Goal: Find specific page/section: Find specific page/section

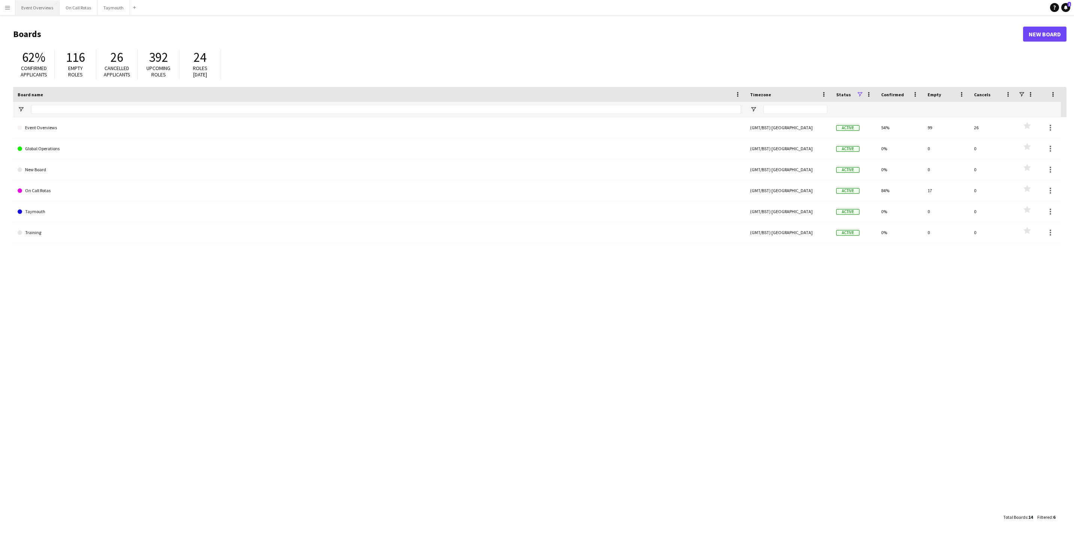
click at [36, 10] on button "Event Overviews Close" at bounding box center [37, 7] width 44 height 15
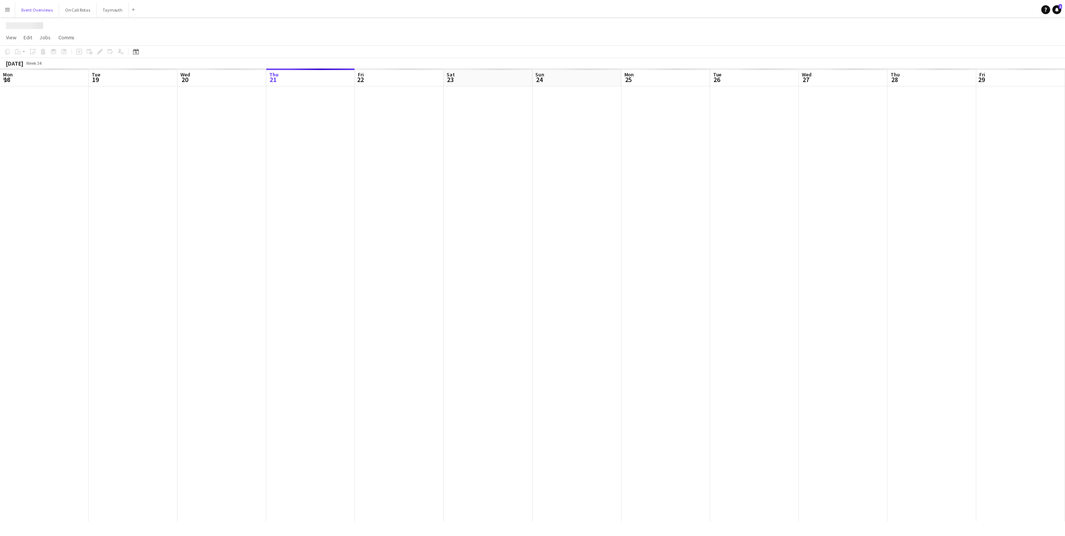
scroll to position [0, 179]
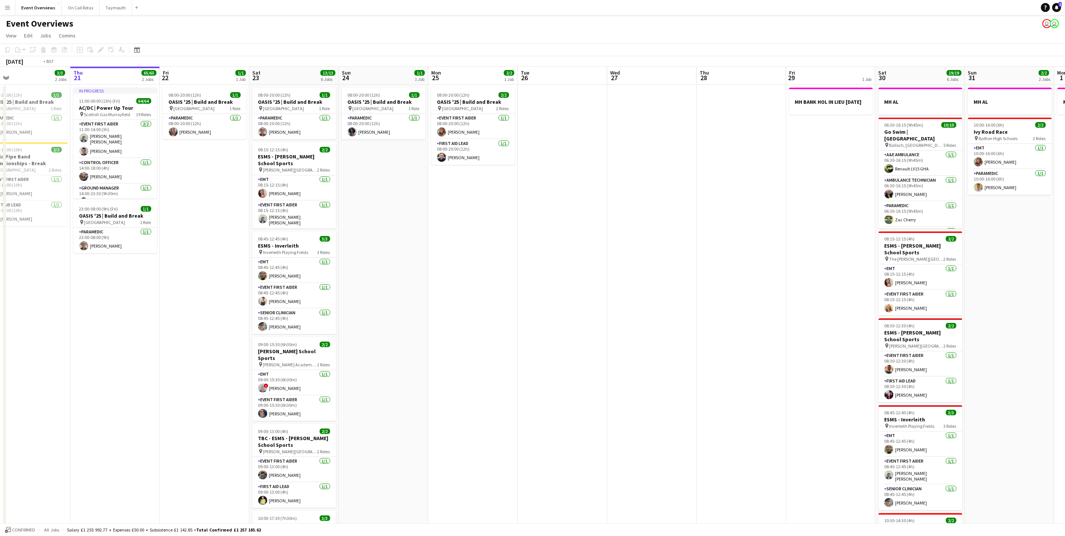
drag, startPoint x: 499, startPoint y: 352, endPoint x: 698, endPoint y: 319, distance: 201.9
click at [737, 334] on app-calendar-viewport "Mon 18 3/3 2 Jobs Tue 19 4/4 3 Jobs Wed 20 3/3 2 Jobs Thu 21 65/65 2 Jobs Fri 2…" at bounding box center [532, 348] width 1065 height 562
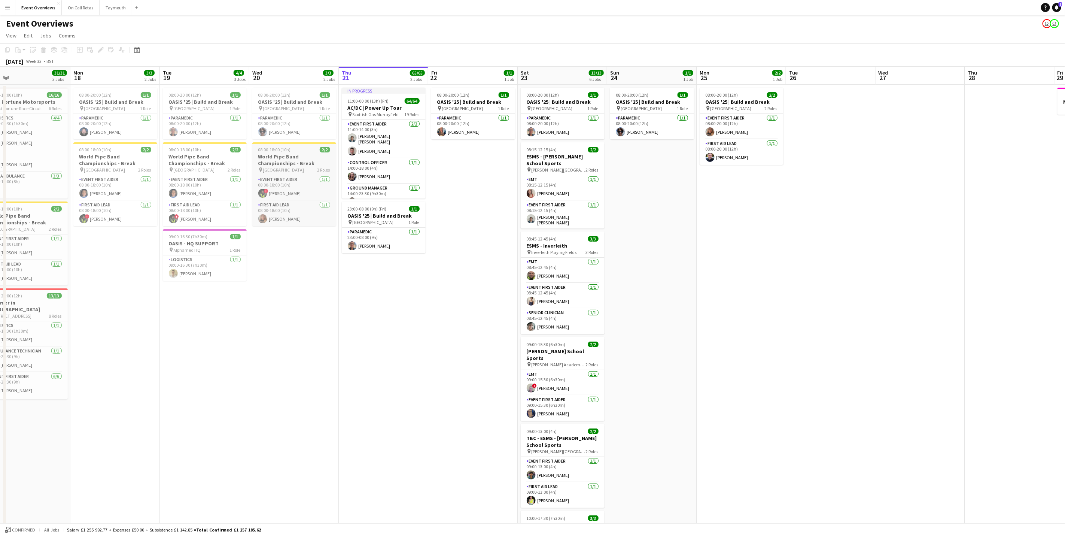
scroll to position [0, 160]
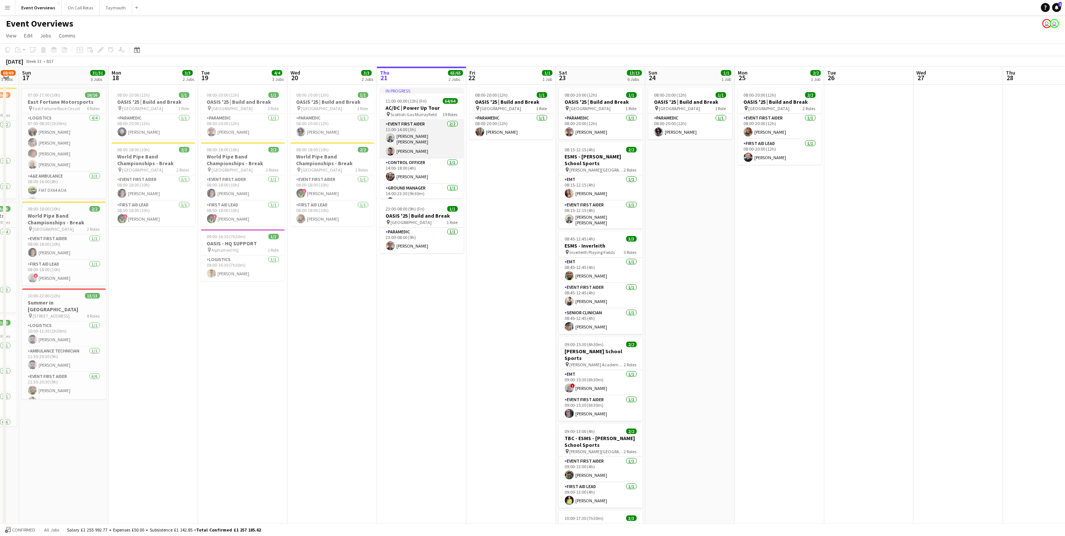
click at [404, 136] on app-card-role "Event First Aider [DATE] 11:00-14:00 (3h) [PERSON_NAME] [PERSON_NAME] [PERSON_N…" at bounding box center [422, 139] width 84 height 39
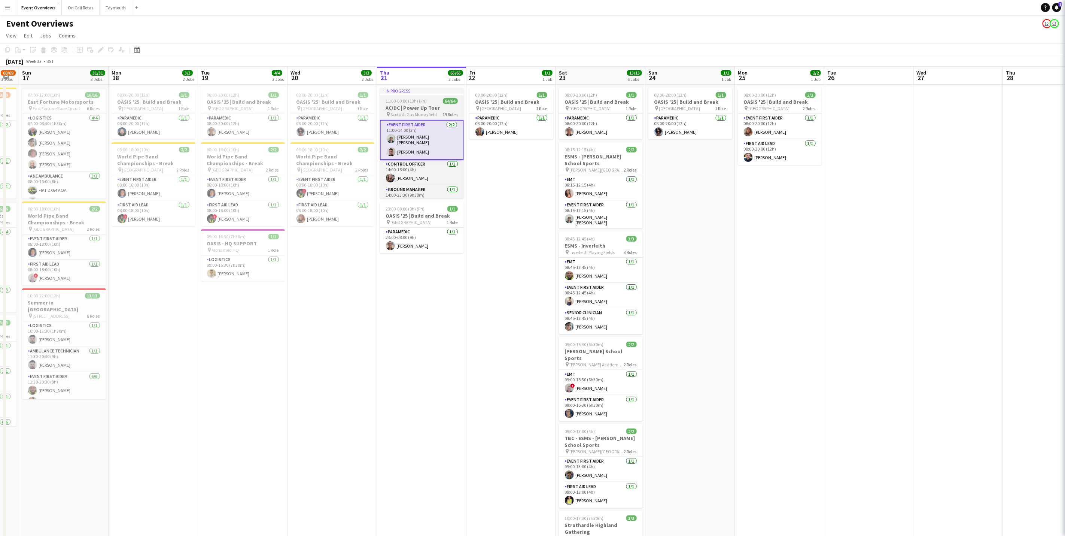
click at [400, 106] on h3 "AC/DC | Power Up Tour" at bounding box center [422, 107] width 84 height 7
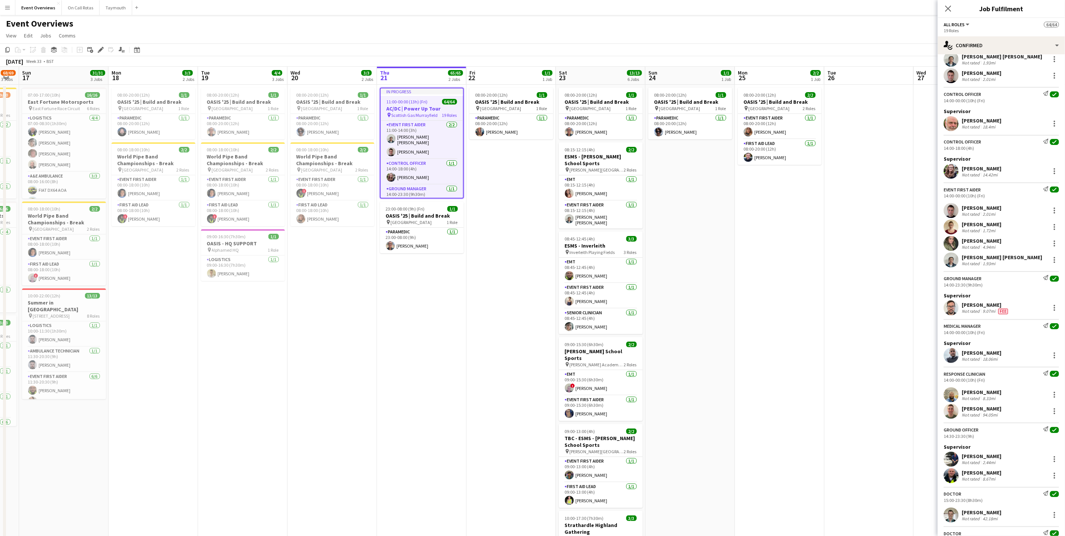
scroll to position [56, 0]
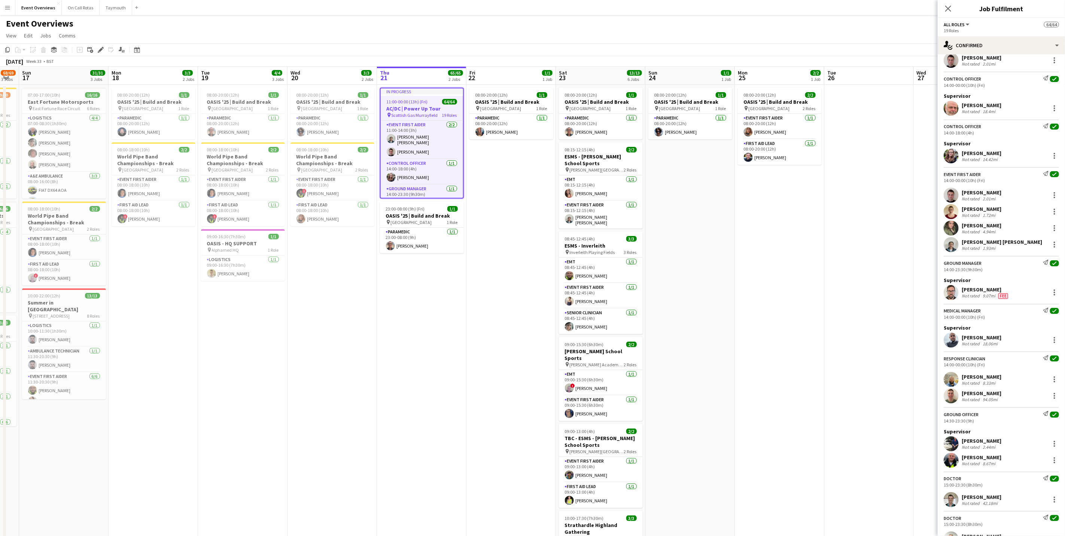
click at [986, 396] on div "[PERSON_NAME]" at bounding box center [982, 393] width 40 height 7
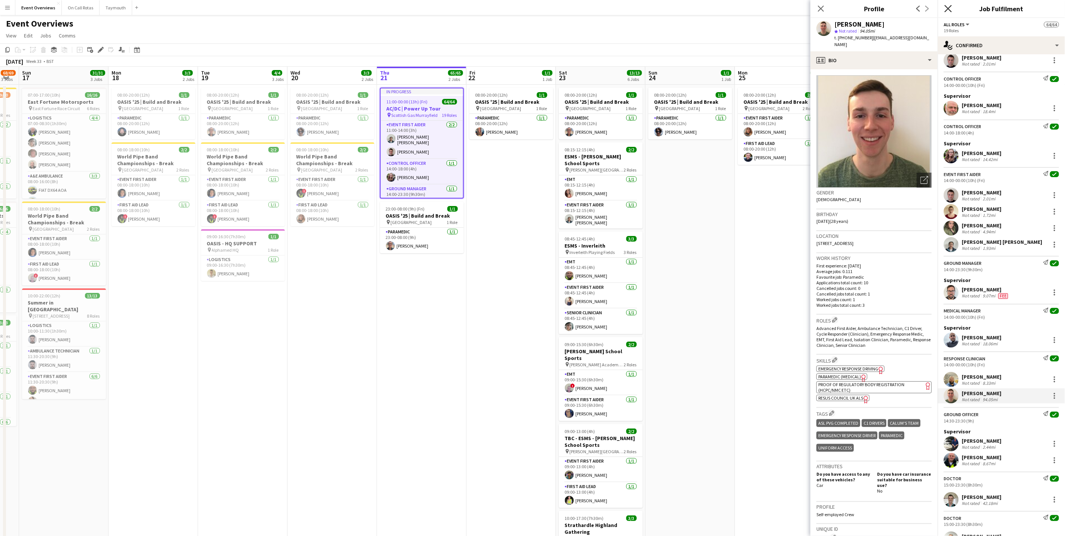
click at [948, 7] on icon "Close pop-in" at bounding box center [948, 8] width 7 height 7
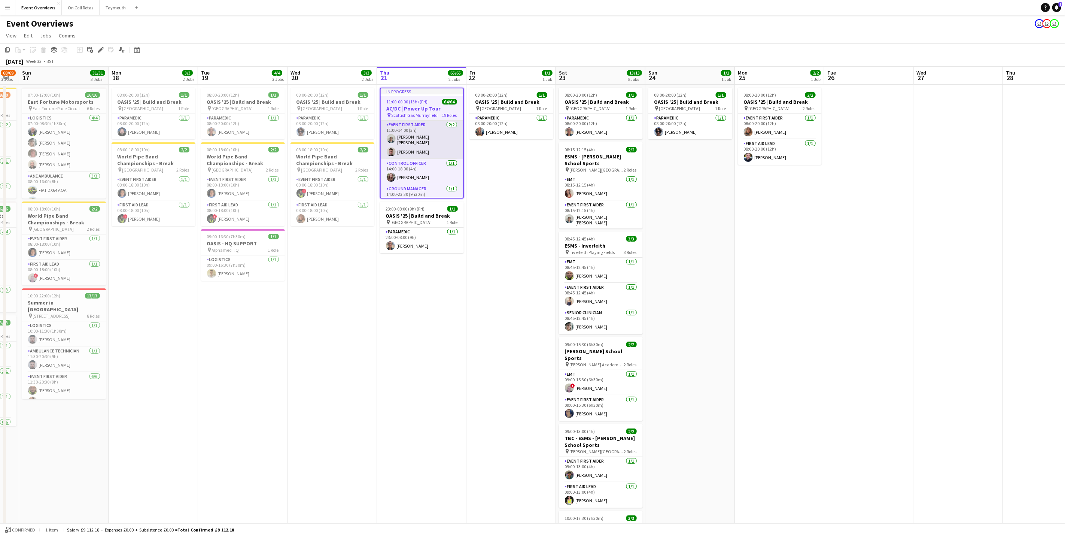
click at [431, 137] on app-card-role "Event First Aider [DATE] 11:00-14:00 (3h) [PERSON_NAME] [PERSON_NAME] [PERSON_N…" at bounding box center [422, 140] width 82 height 39
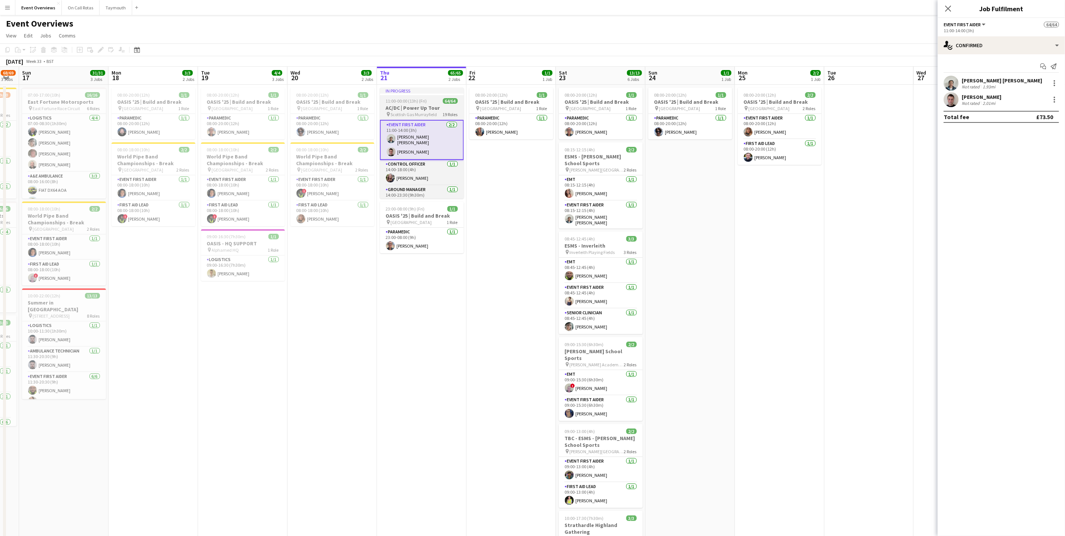
click at [422, 106] on h3 "AC/DC | Power Up Tour" at bounding box center [422, 107] width 84 height 7
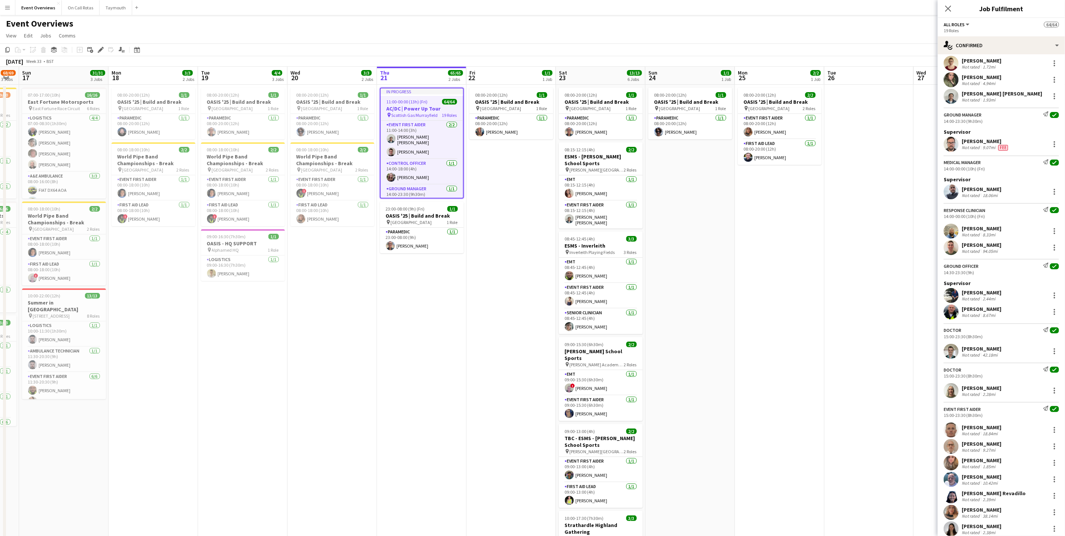
scroll to position [225, 0]
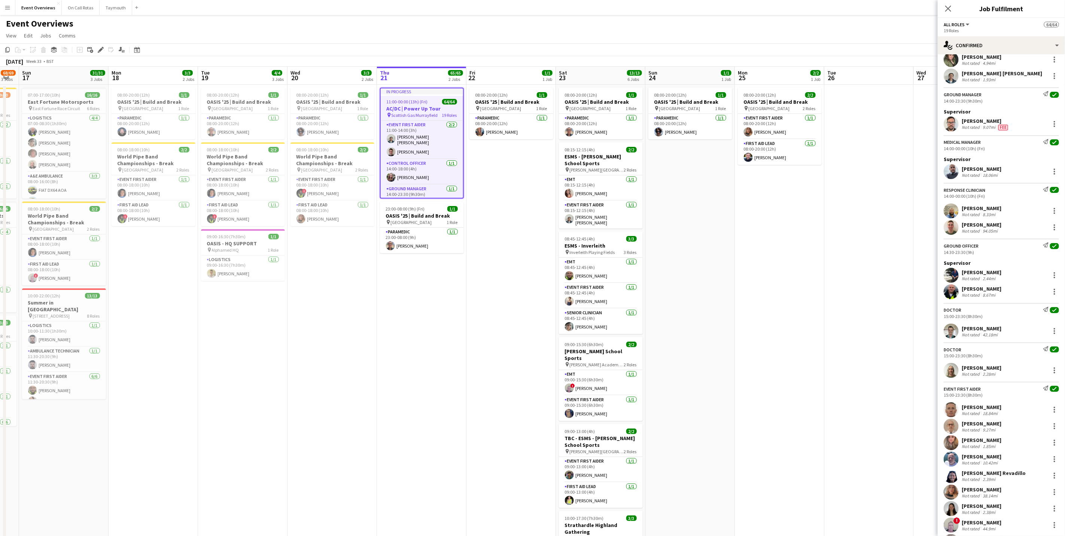
click at [964, 231] on div "Not rated" at bounding box center [971, 231] width 19 height 6
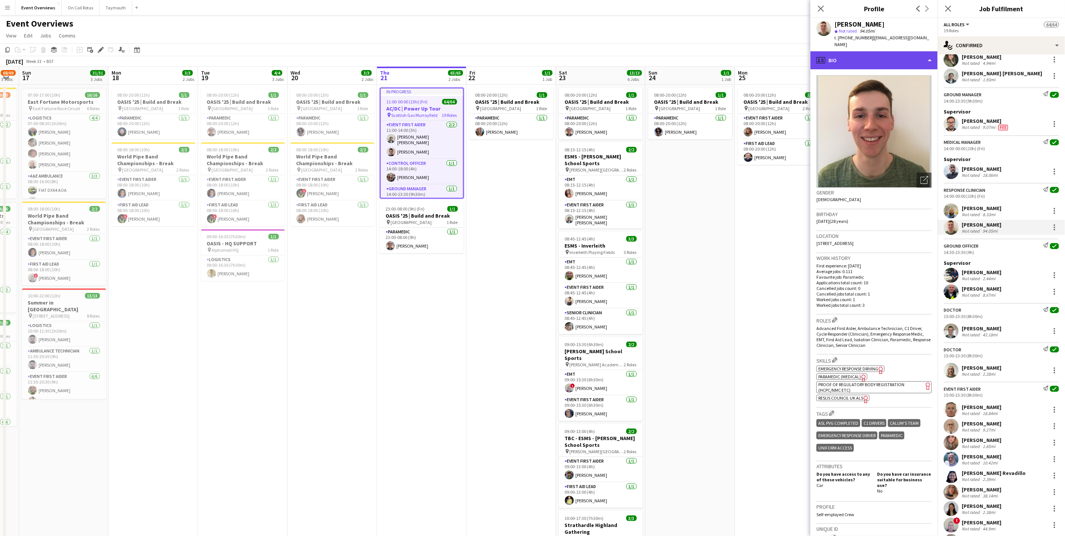
click at [922, 54] on div "profile Bio" at bounding box center [874, 60] width 127 height 18
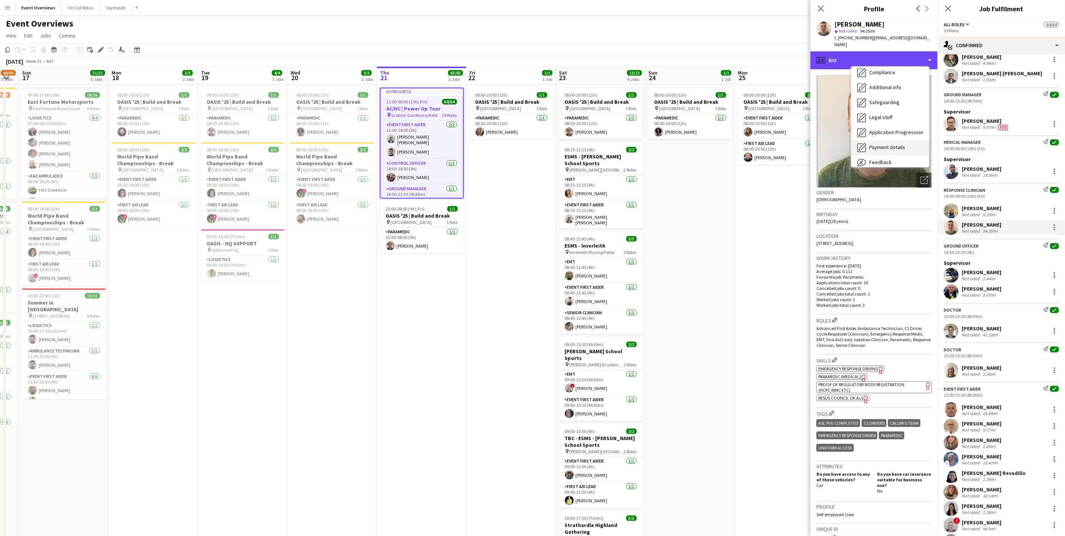
scroll to position [130, 0]
click at [901, 157] on div "Bio Bio Company application Company application Application Application Employm…" at bounding box center [891, 117] width 78 height 100
click at [892, 140] on div "Feedback Feedback" at bounding box center [891, 141] width 78 height 15
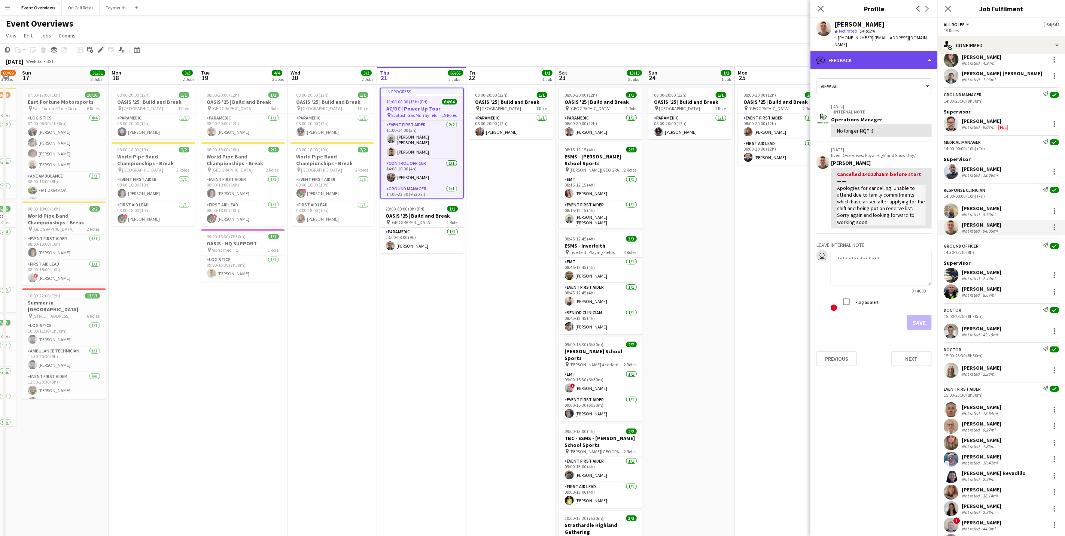
click at [885, 61] on div "bubble-pencil Feedback" at bounding box center [874, 60] width 127 height 18
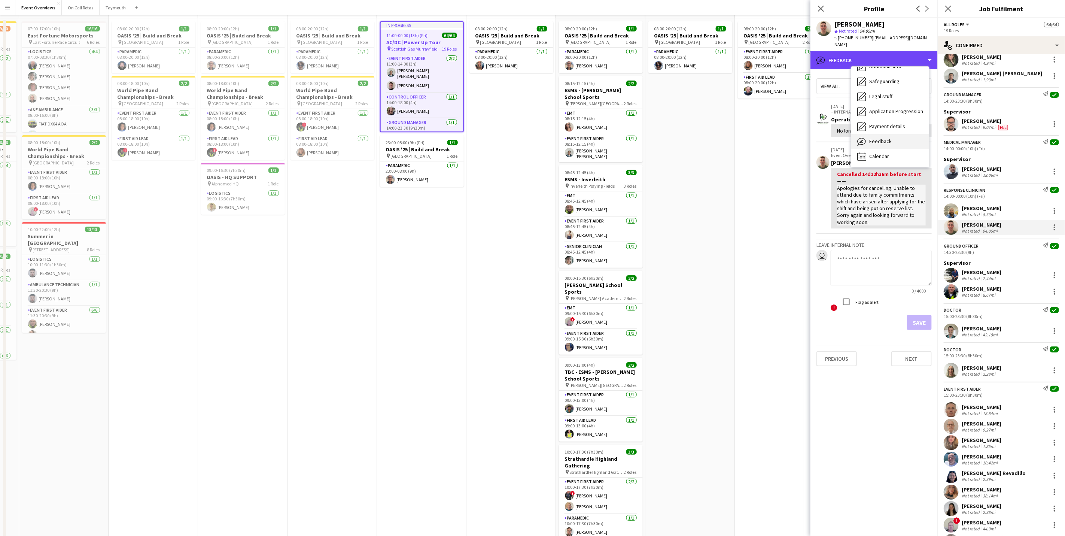
scroll to position [104, 0]
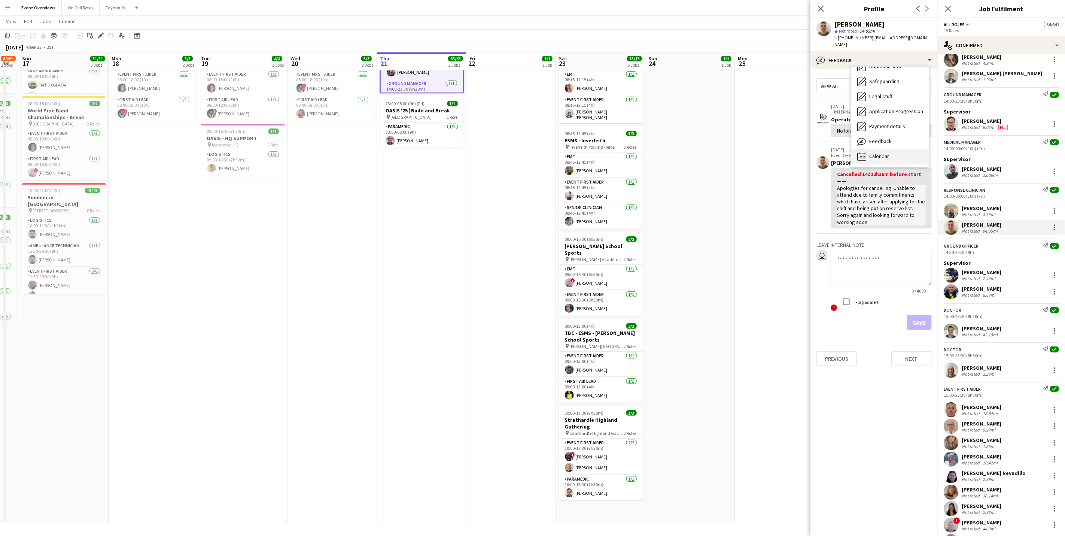
click at [877, 153] on span "Calendar" at bounding box center [880, 156] width 20 height 7
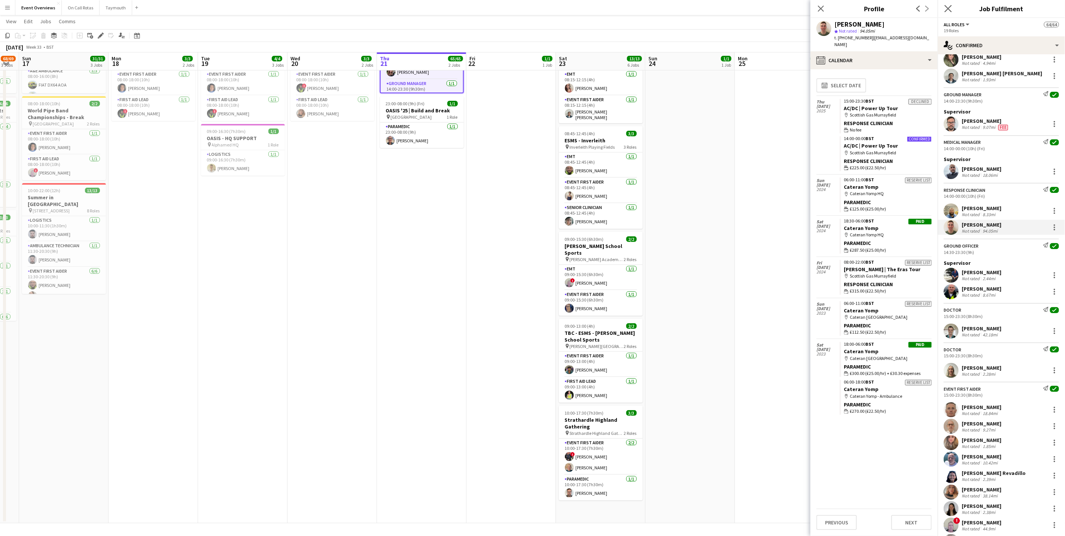
click at [944, 3] on app-icon "Close pop-in" at bounding box center [948, 8] width 11 height 11
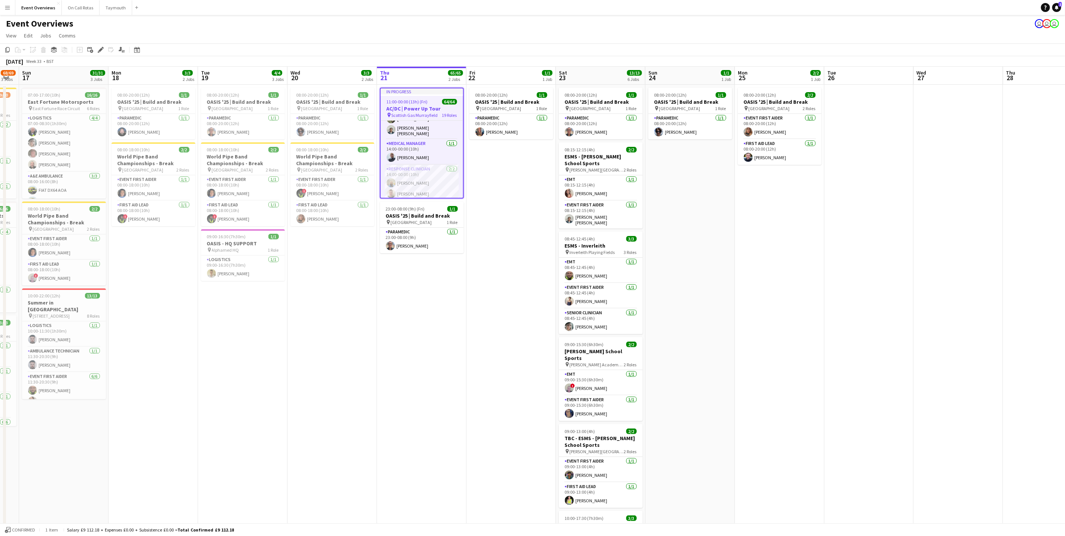
scroll to position [169, 0]
click at [416, 163] on app-card-role "Response Clinician [DATE] 14:00-00:00 (10h) [PERSON_NAME] [PERSON_NAME]" at bounding box center [422, 171] width 82 height 36
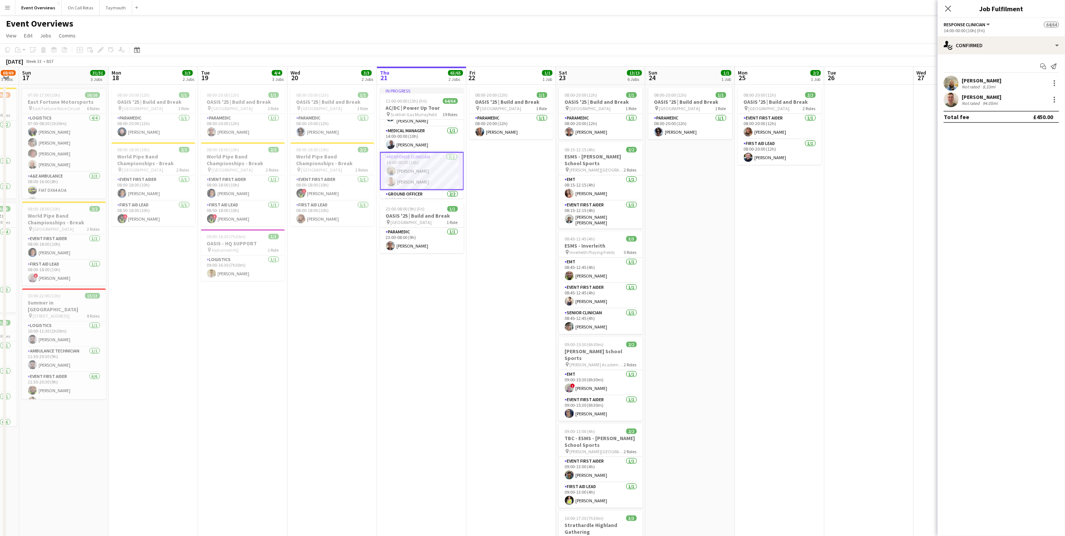
click at [983, 97] on div "[PERSON_NAME]" at bounding box center [982, 97] width 40 height 7
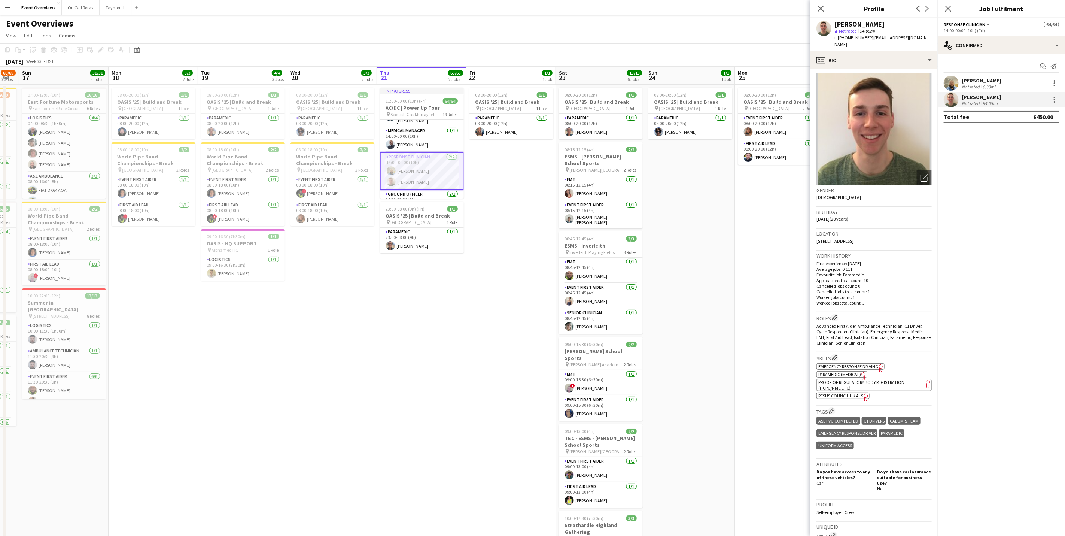
scroll to position [0, 0]
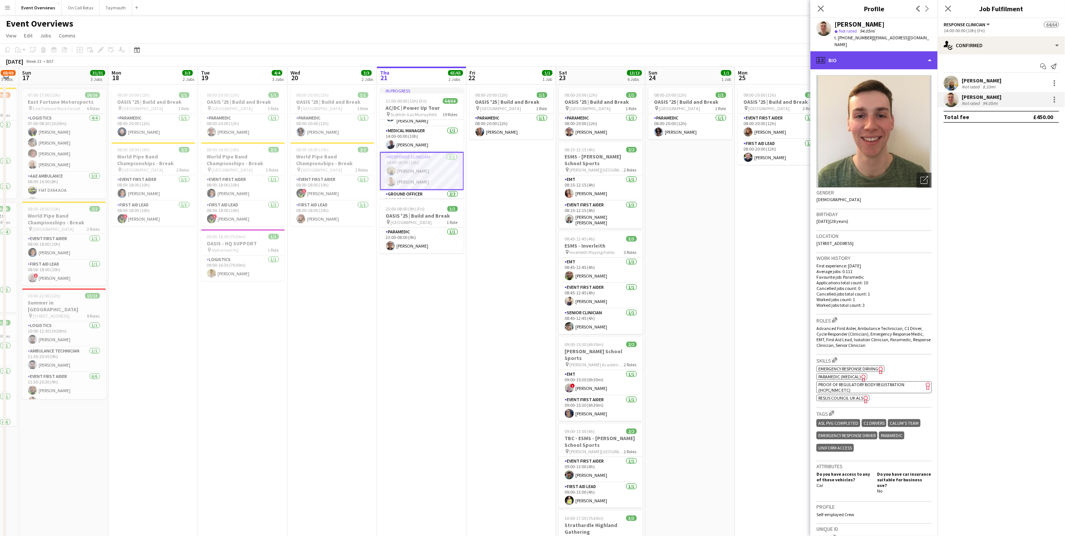
click at [872, 57] on div "profile Bio" at bounding box center [874, 60] width 127 height 18
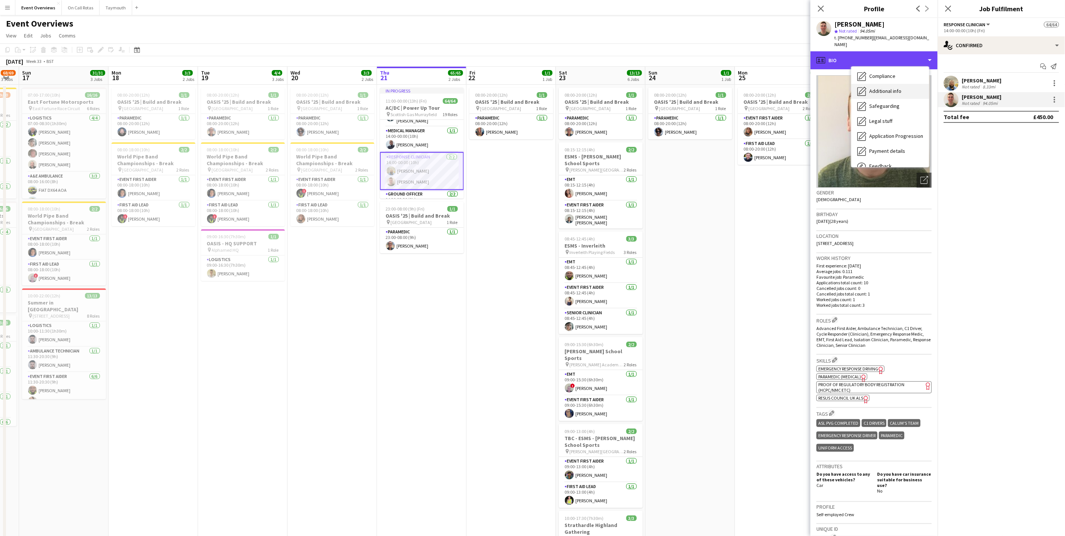
scroll to position [130, 0]
click at [897, 154] on div "Calendar Calendar" at bounding box center [891, 156] width 78 height 15
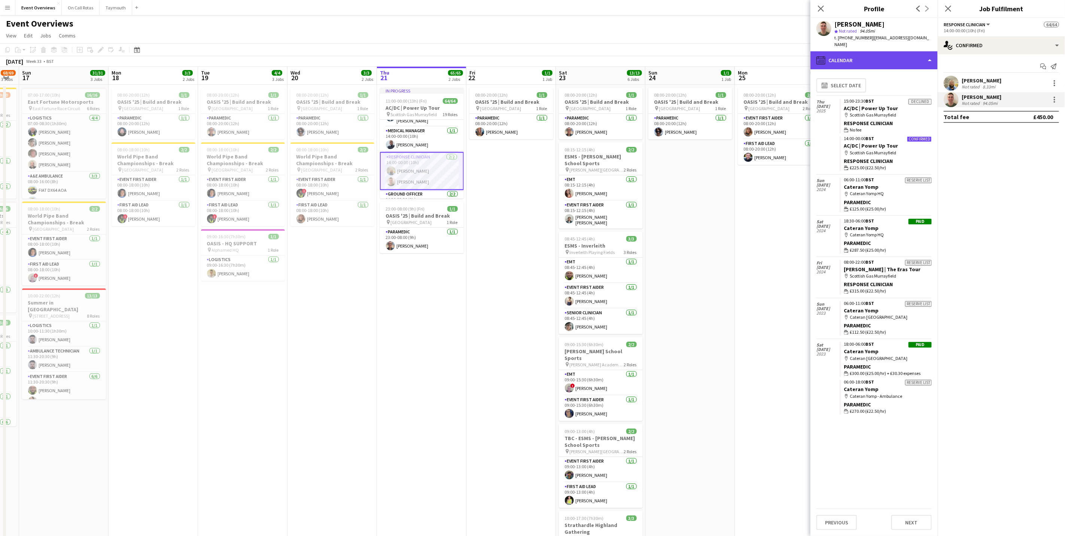
click at [860, 58] on div "calendar-full Calendar" at bounding box center [874, 60] width 127 height 18
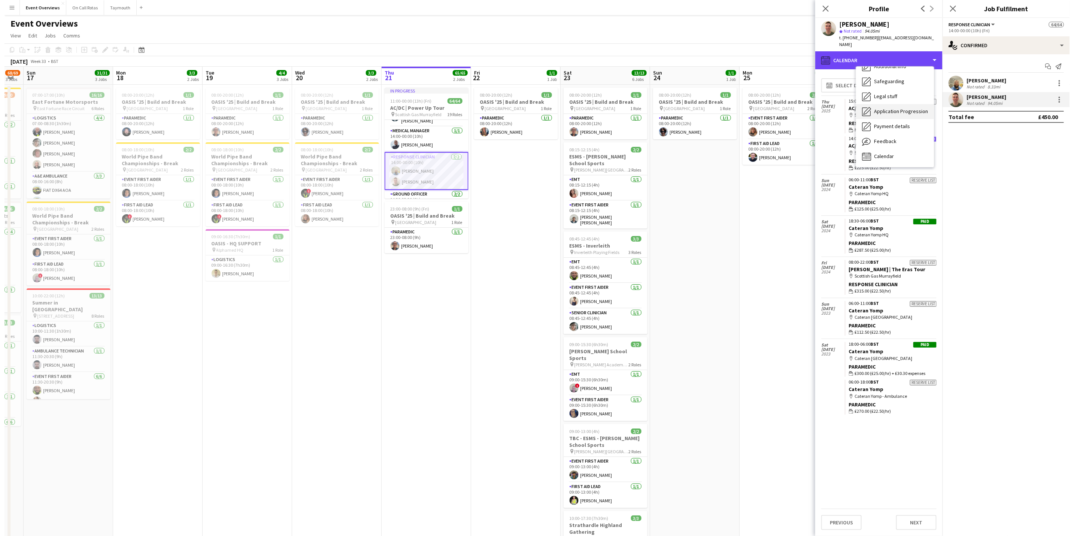
scroll to position [0, 0]
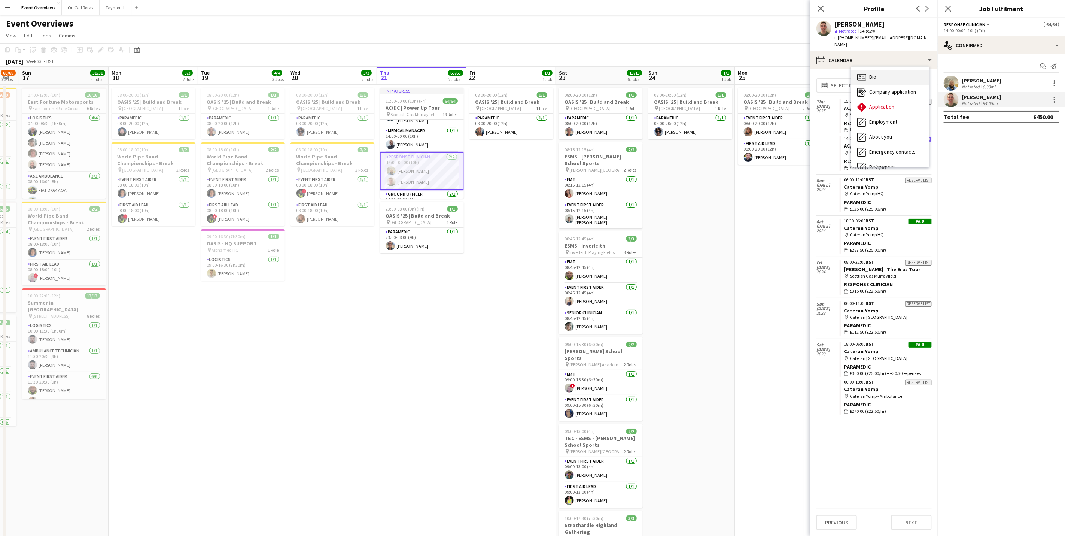
click at [873, 70] on div "Bio Bio" at bounding box center [891, 77] width 78 height 15
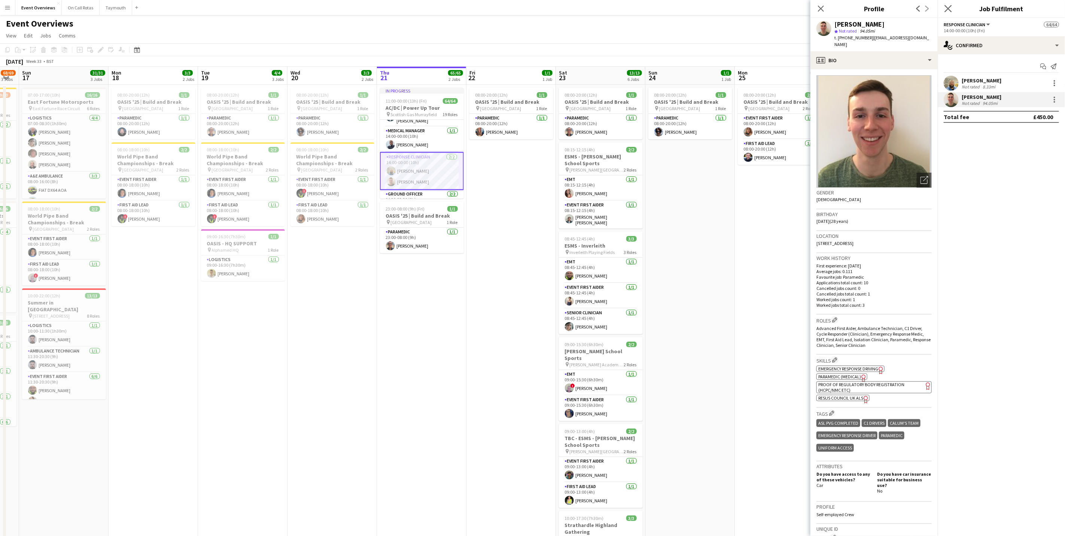
click at [944, 10] on app-icon "Close pop-in" at bounding box center [948, 8] width 11 height 11
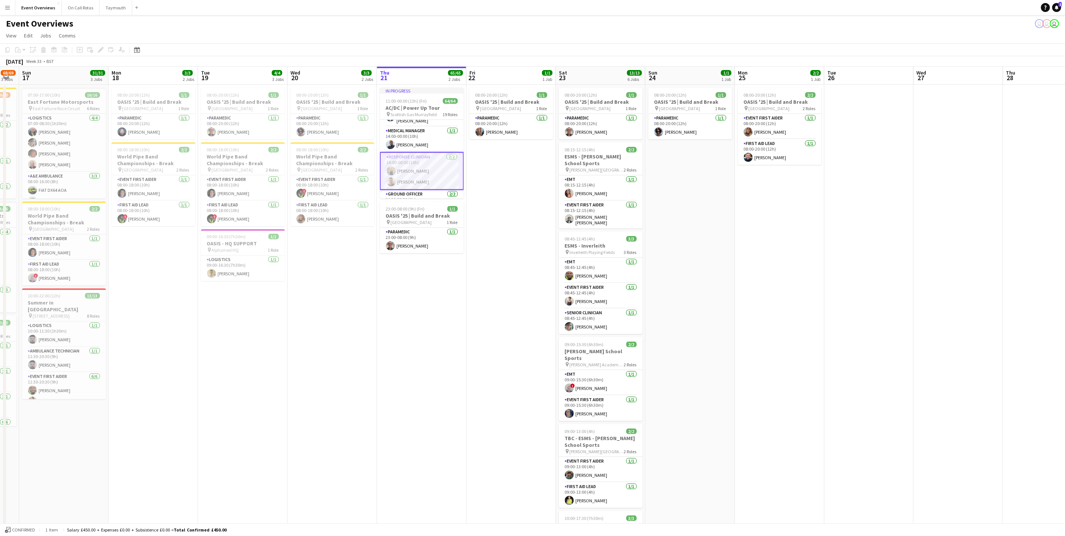
click at [9, 7] on app-icon "Menu" at bounding box center [7, 7] width 6 height 6
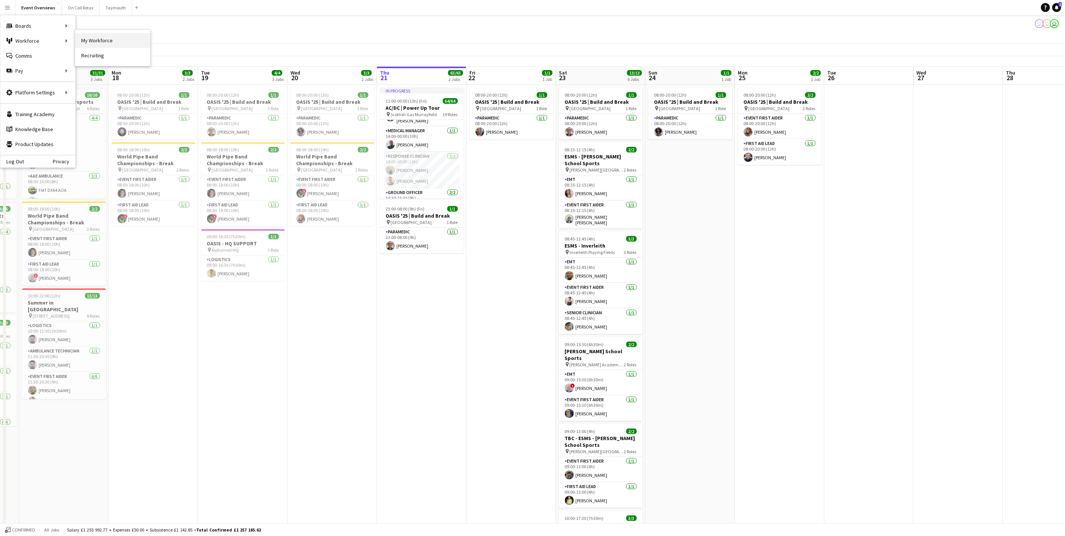
click at [88, 37] on link "My Workforce" at bounding box center [112, 40] width 75 height 15
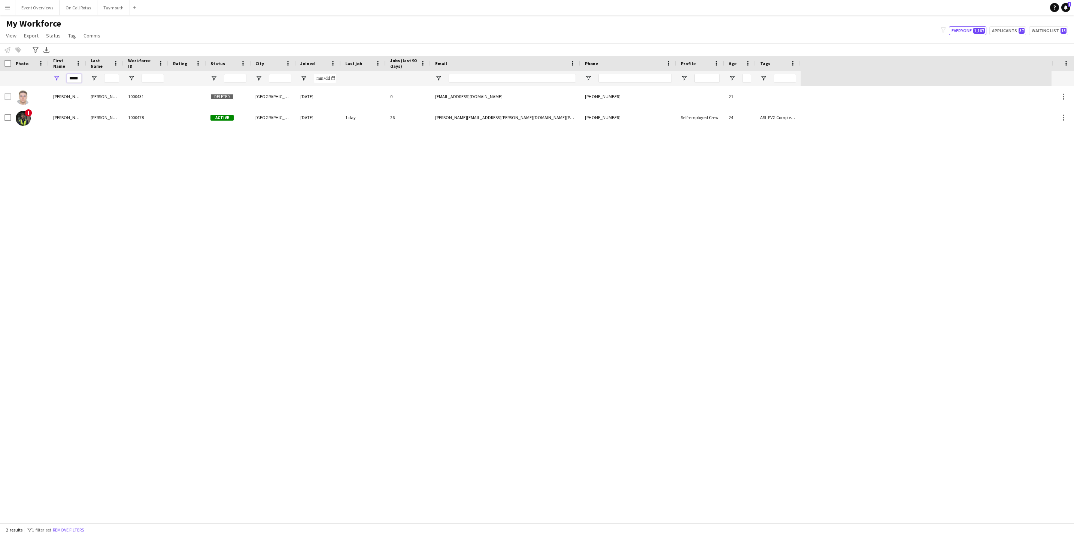
click at [72, 74] on input "*****" at bounding box center [74, 78] width 15 height 9
type input "*"
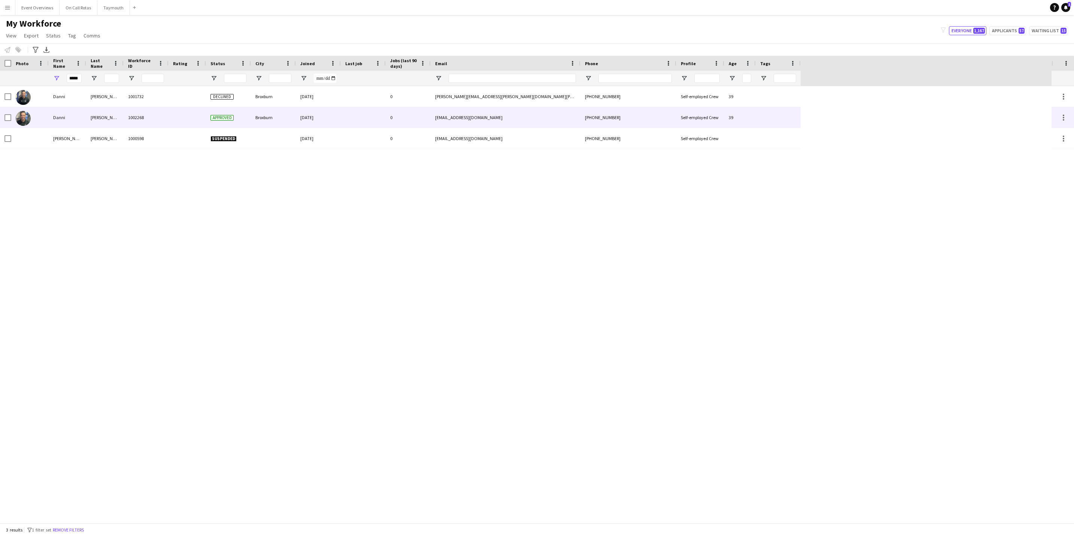
click at [75, 120] on div "Danni" at bounding box center [67, 117] width 37 height 21
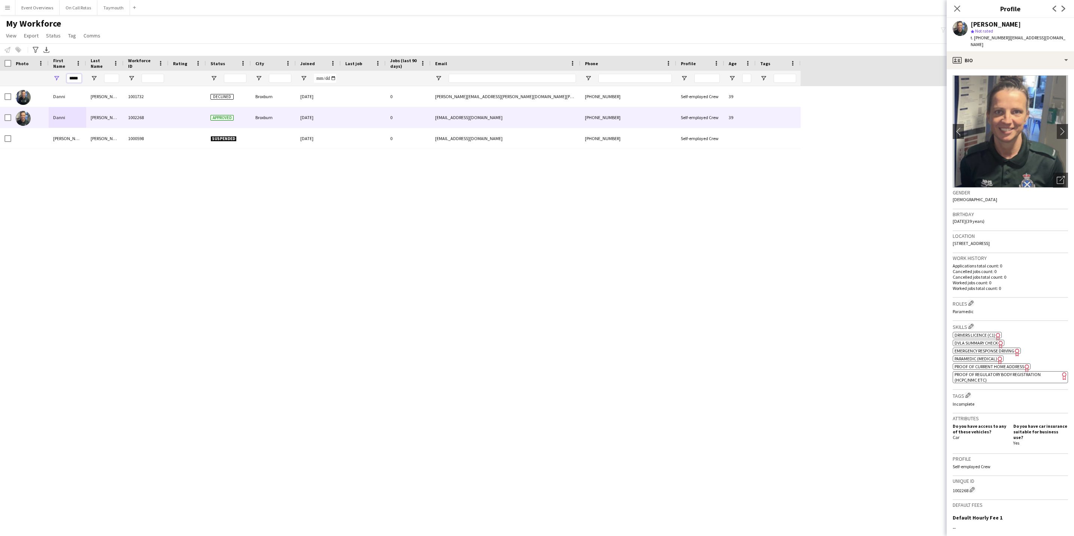
click at [76, 79] on input "*****" at bounding box center [74, 78] width 15 height 9
type input "*"
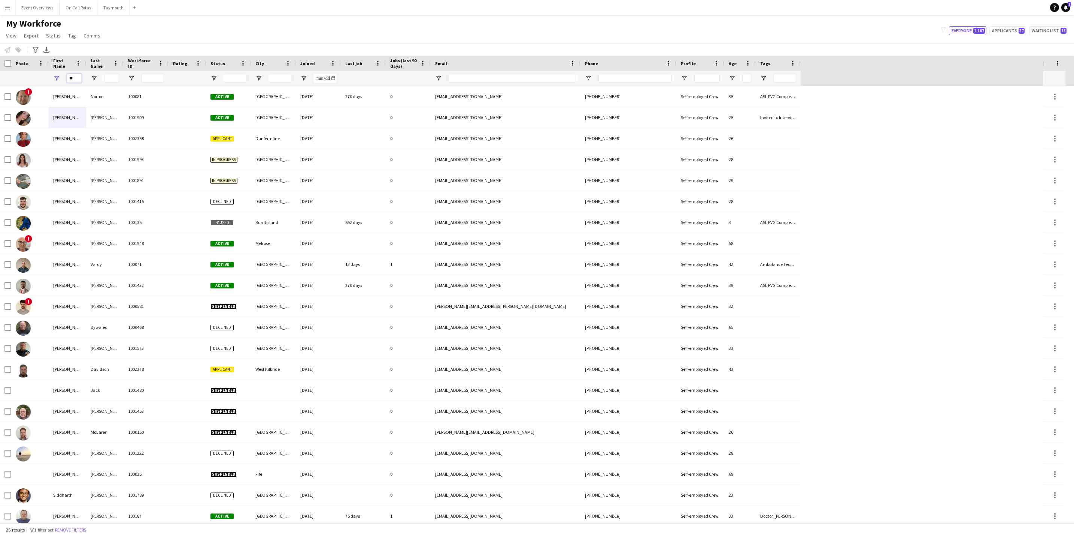
type input "*"
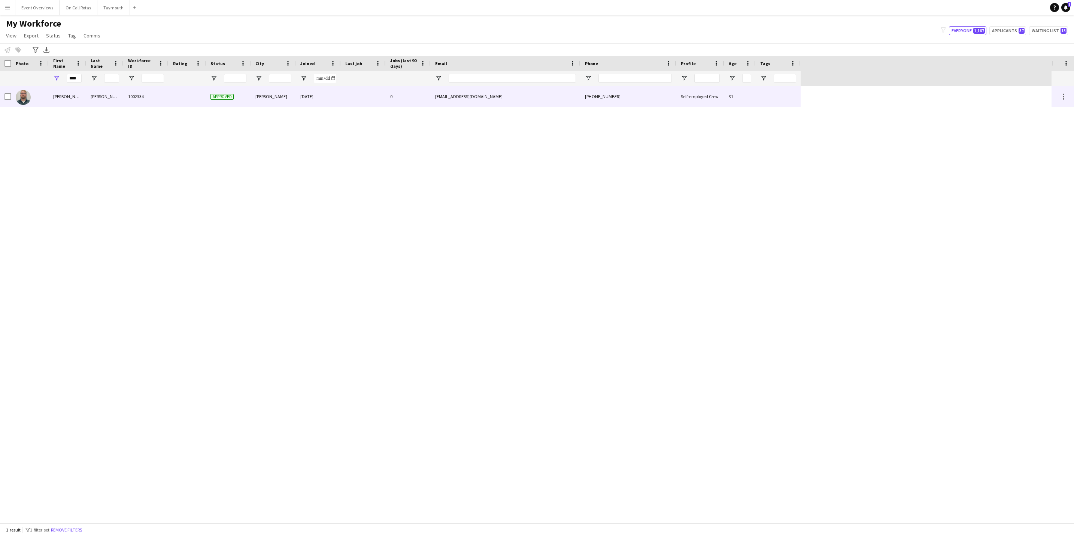
click at [80, 101] on div "[PERSON_NAME]" at bounding box center [67, 96] width 37 height 21
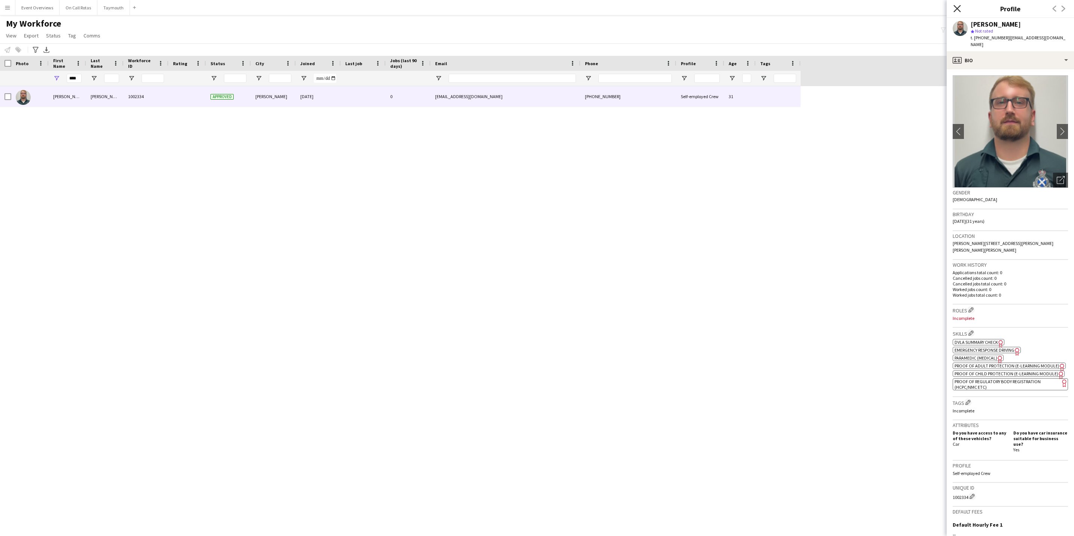
click at [955, 10] on icon "Close pop-in" at bounding box center [957, 8] width 7 height 7
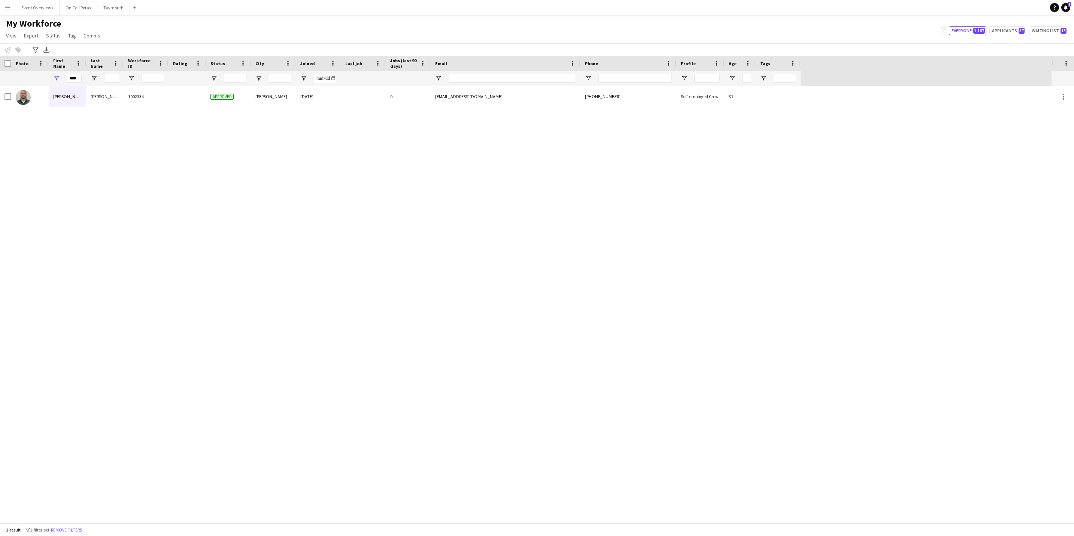
click at [82, 79] on div "****" at bounding box center [67, 78] width 37 height 15
click at [75, 79] on input "****" at bounding box center [74, 78] width 15 height 9
type input "*"
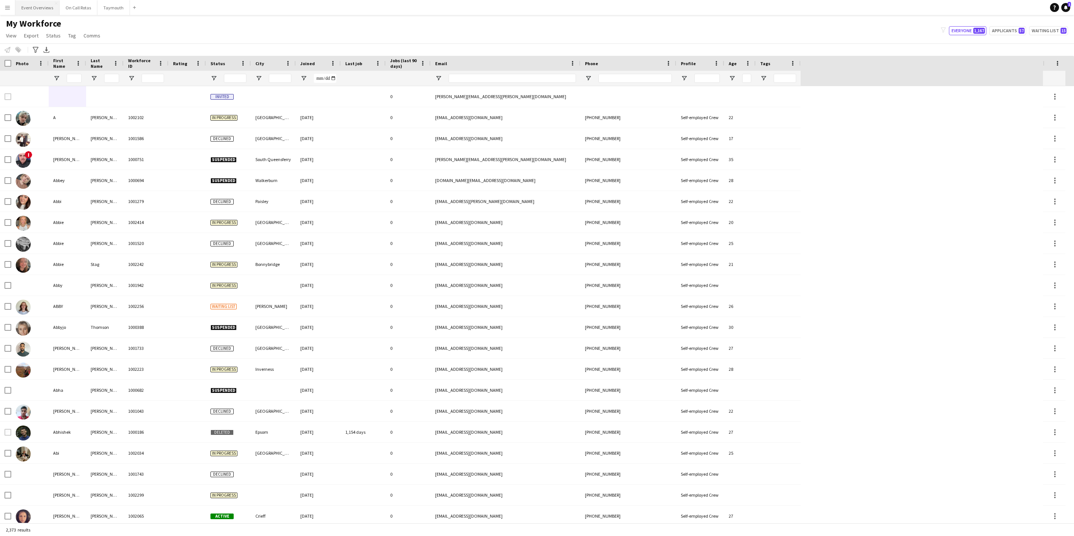
click at [39, 6] on button "Event Overviews Close" at bounding box center [37, 7] width 44 height 15
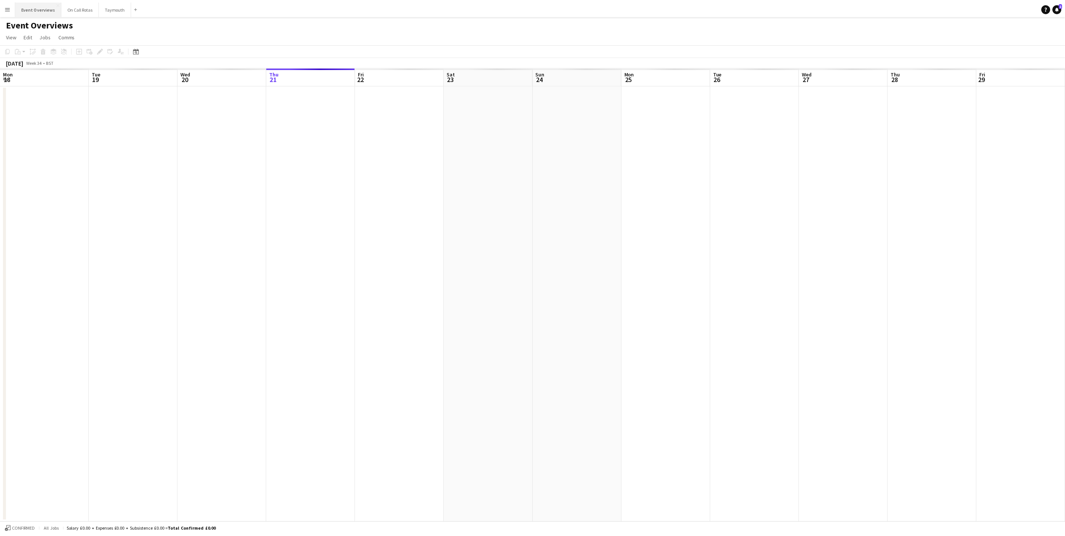
scroll to position [0, 179]
